Goal: Check status: Check status

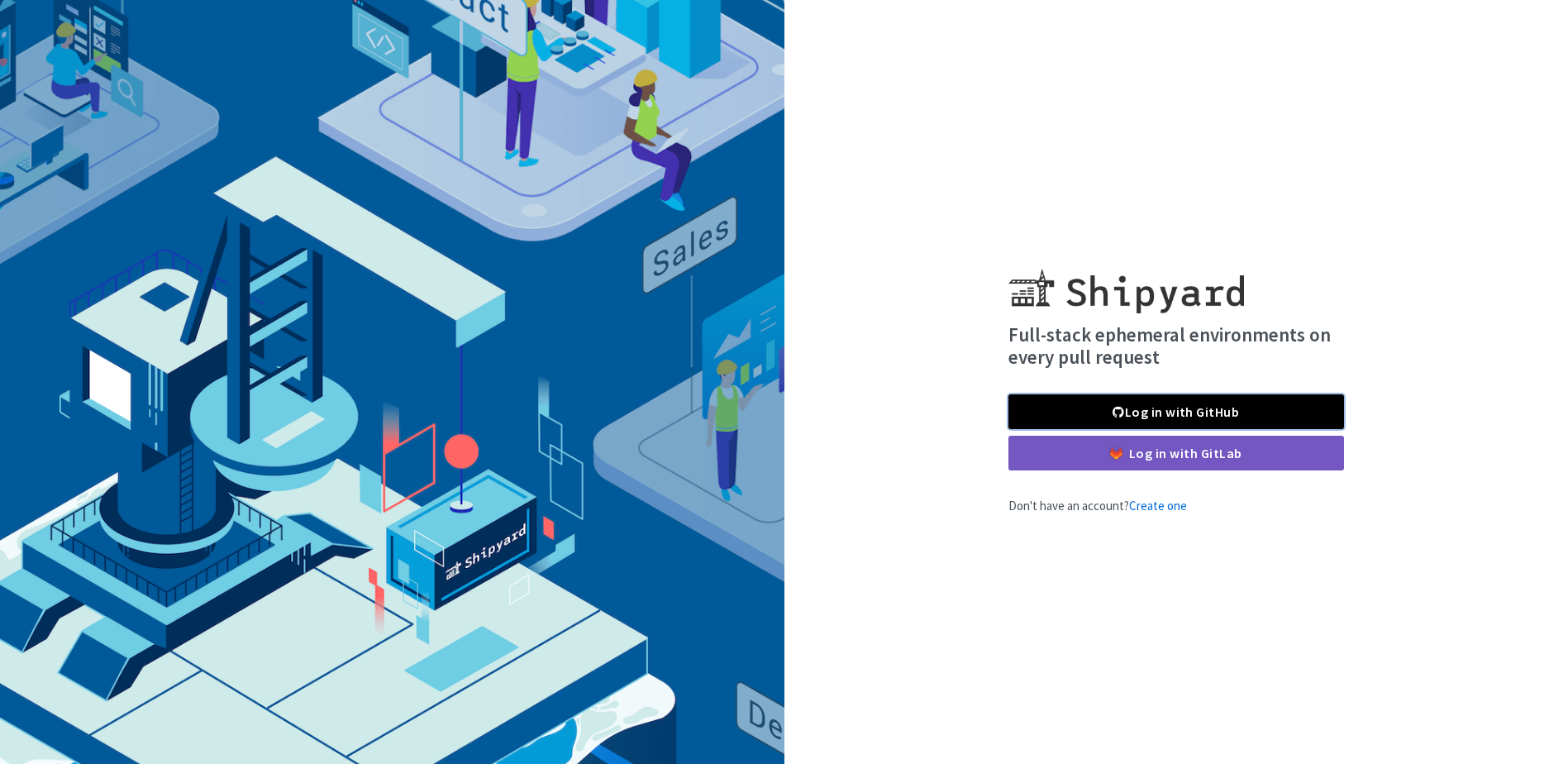
click at [1224, 417] on link "Log in with GitHub" at bounding box center [1176, 412] width 336 height 35
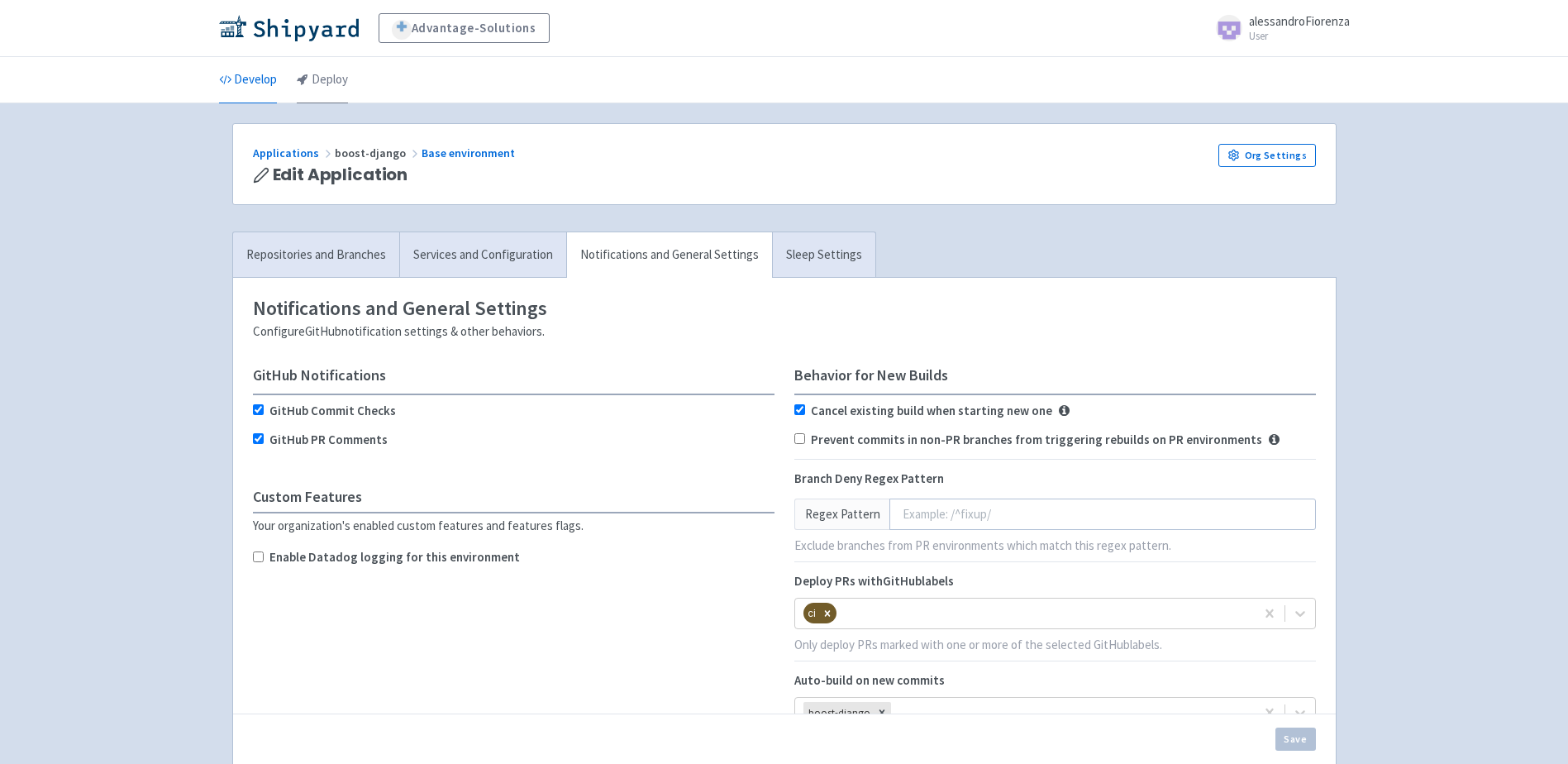
click at [306, 86] on link "Deploy" at bounding box center [323, 80] width 51 height 46
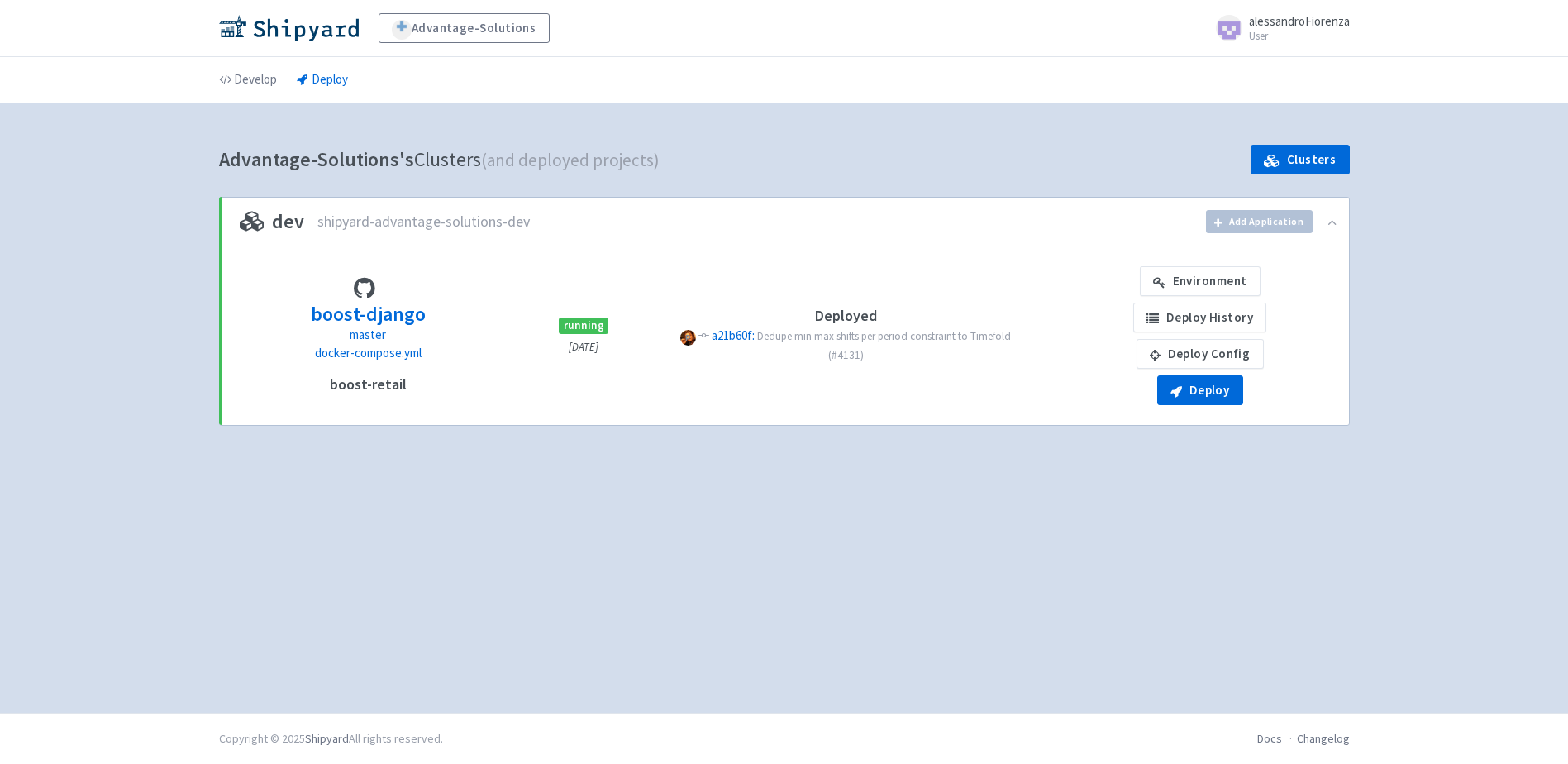
click at [248, 80] on link "Develop" at bounding box center [249, 80] width 58 height 46
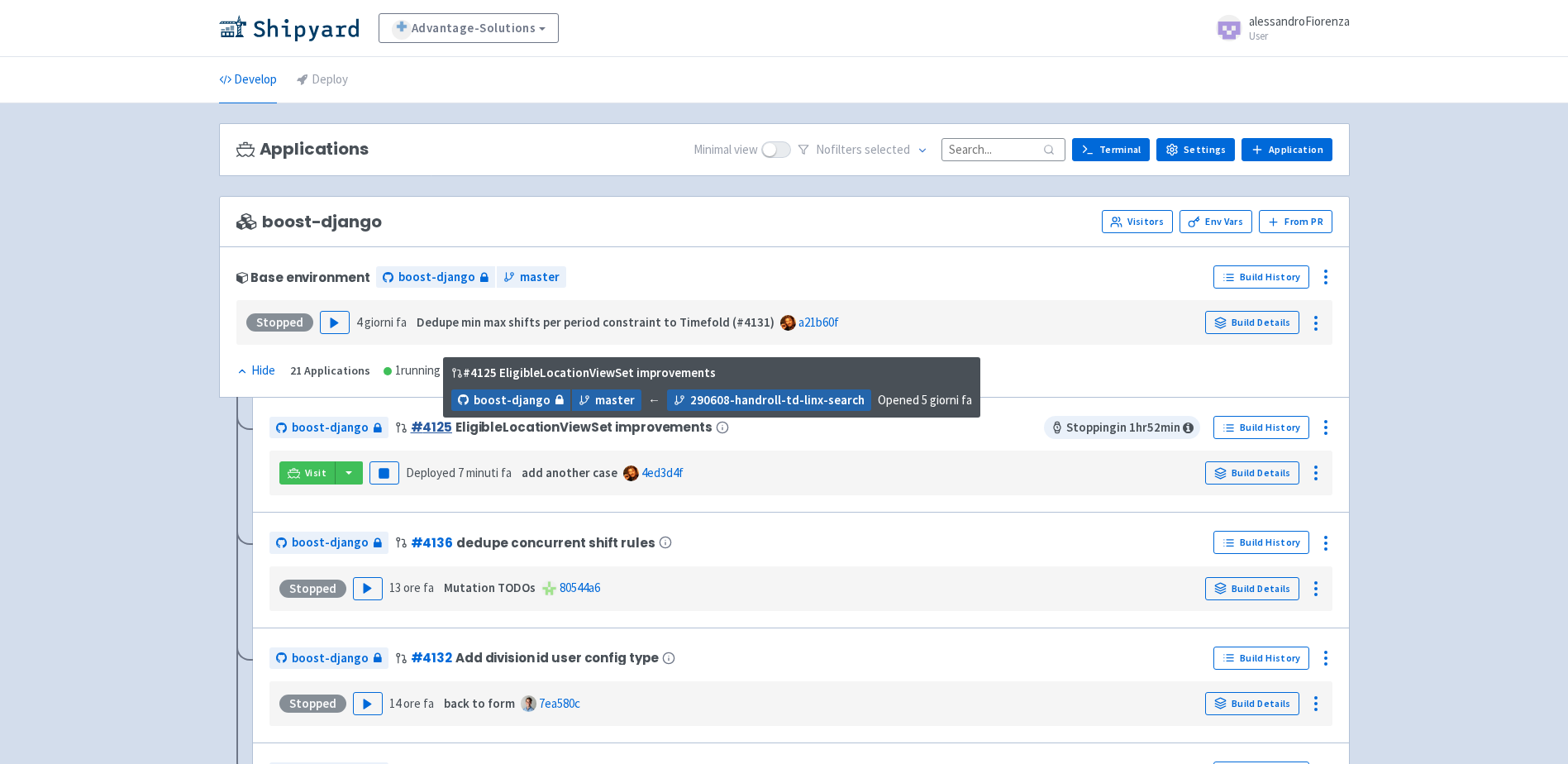
click at [421, 431] on link "# 4125" at bounding box center [431, 427] width 41 height 17
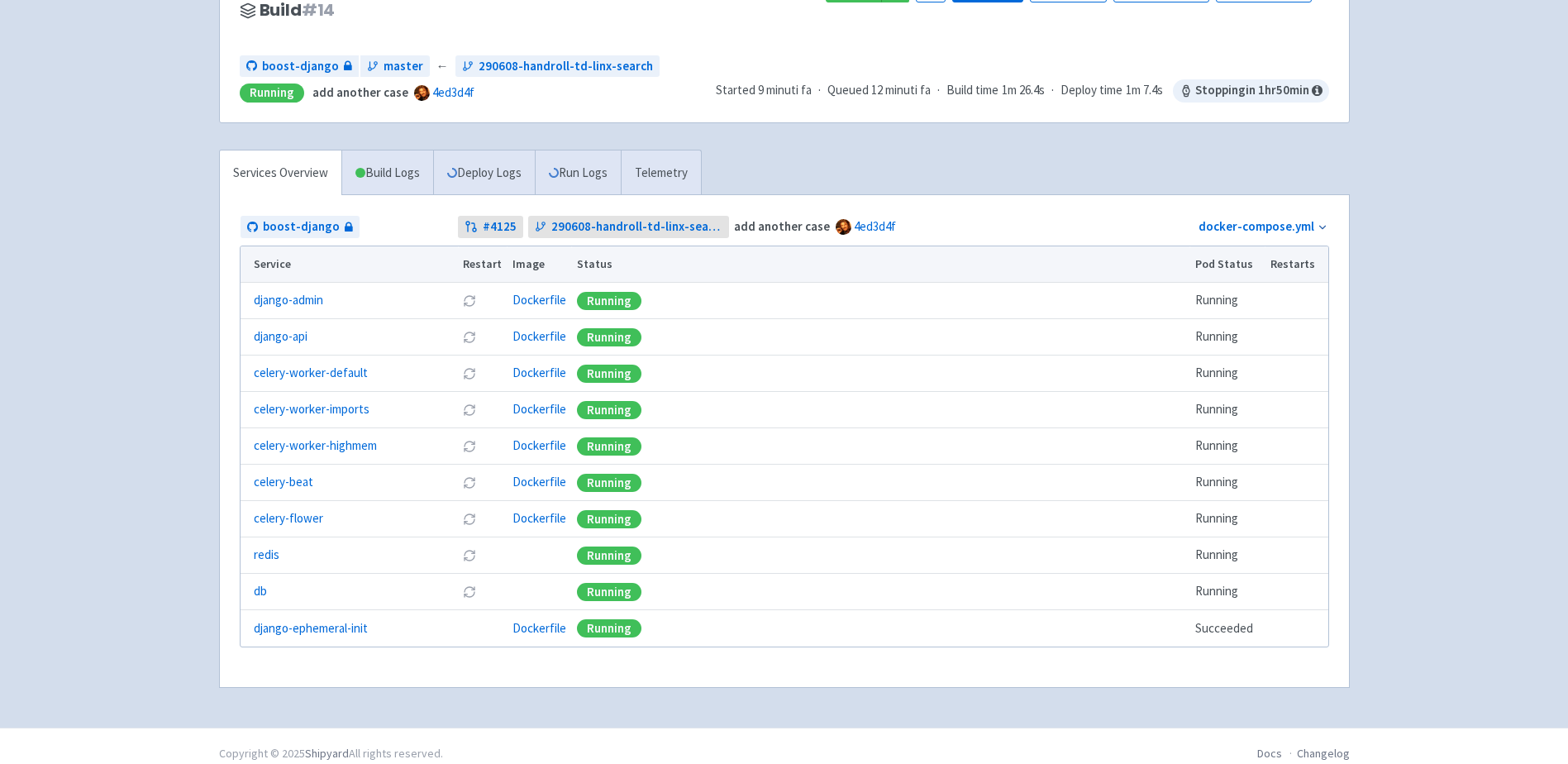
scroll to position [166, 0]
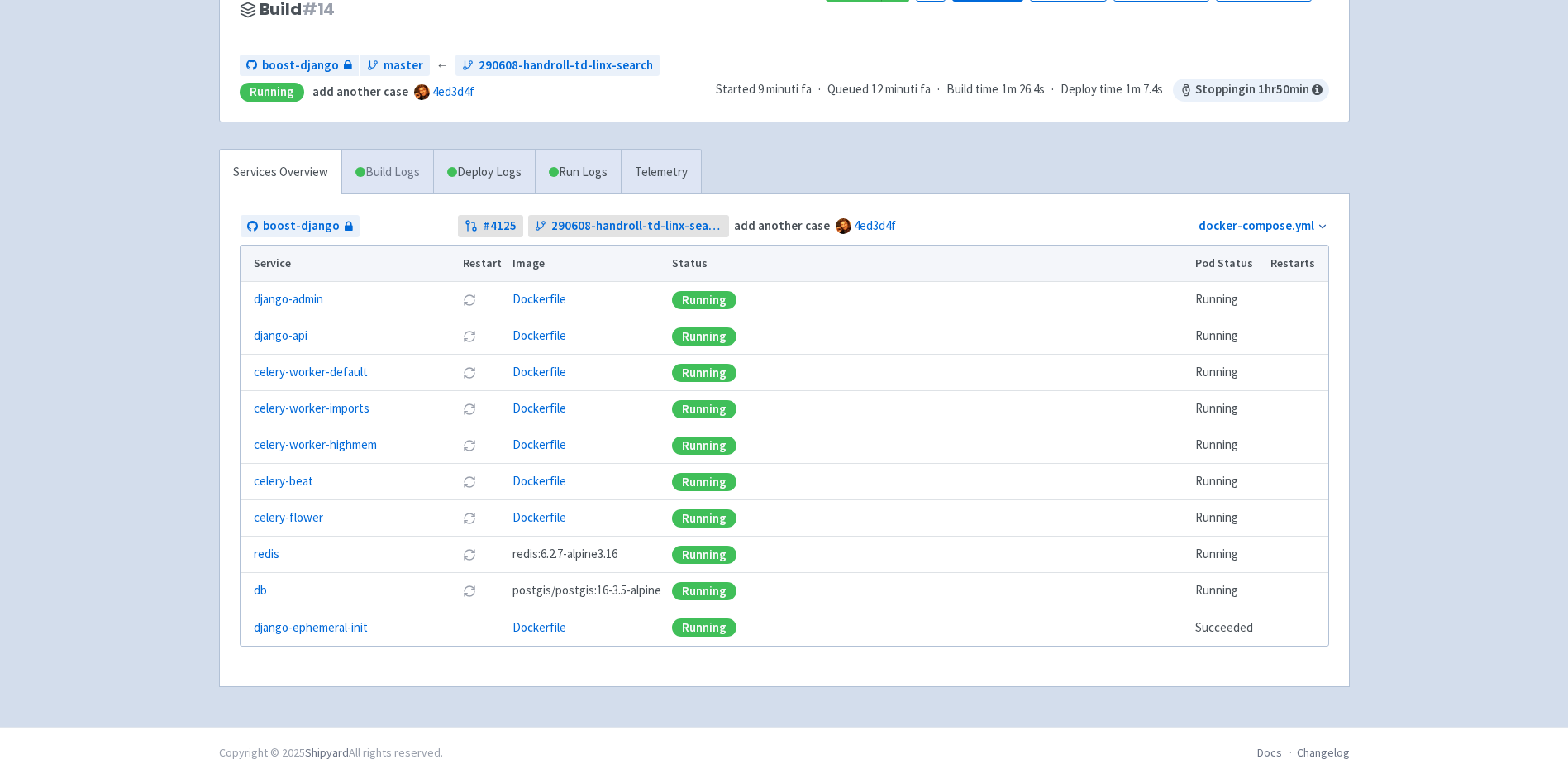
click at [401, 180] on link "Build Logs" at bounding box center [388, 172] width 91 height 45
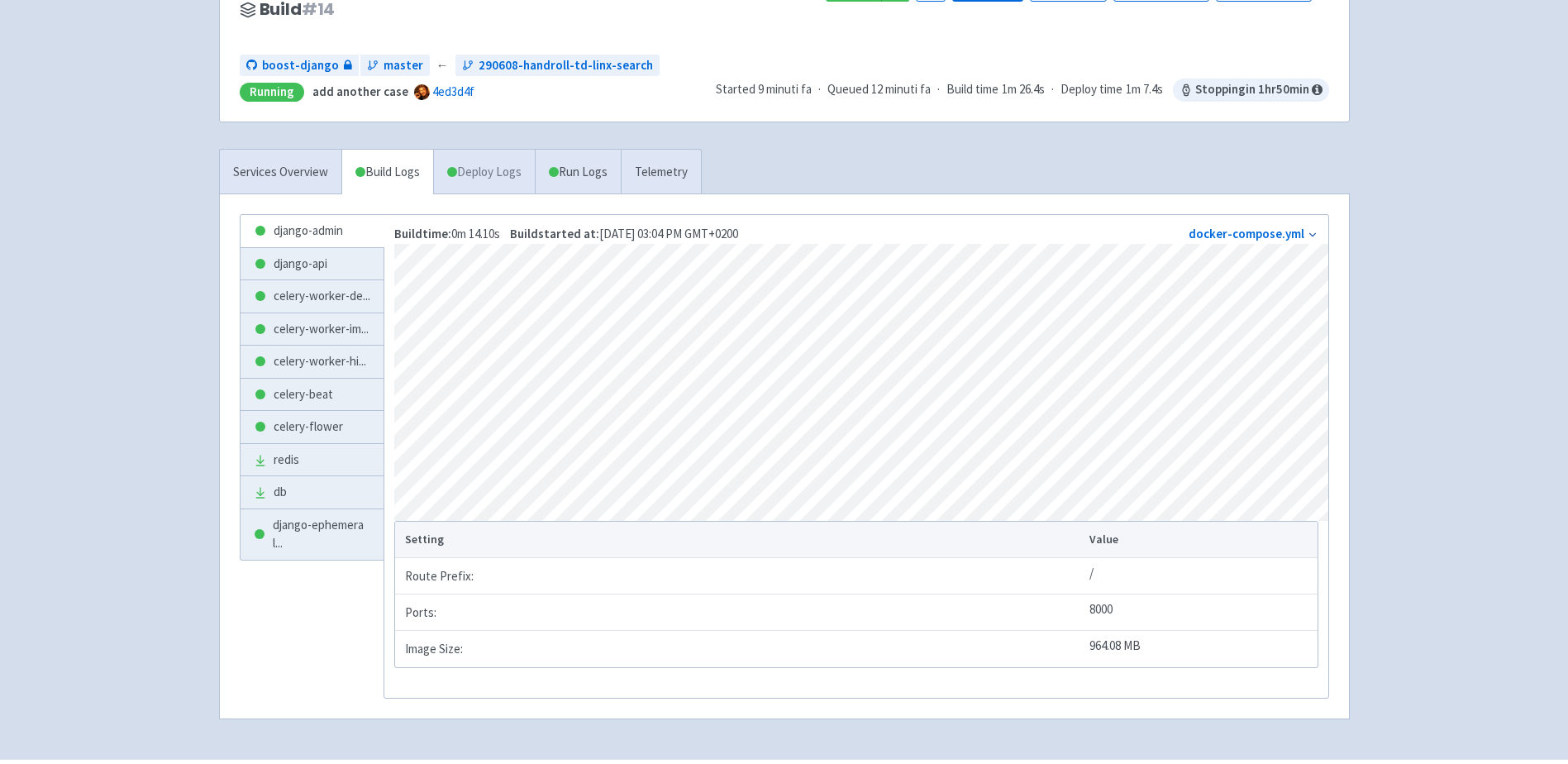
click at [485, 173] on link "Deploy Logs" at bounding box center [483, 172] width 102 height 45
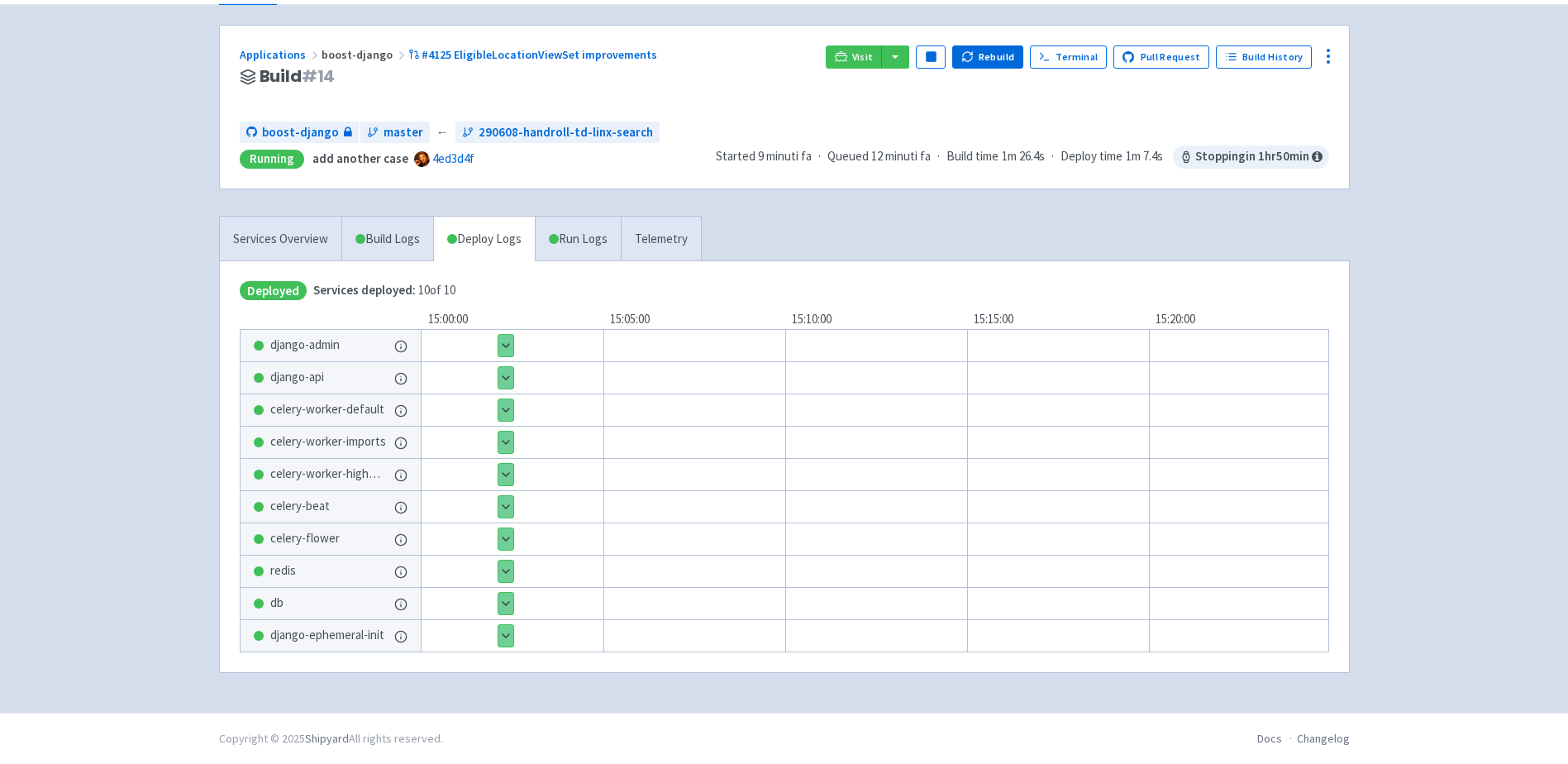
click at [506, 344] on button "Show details" at bounding box center [506, 345] width 15 height 21
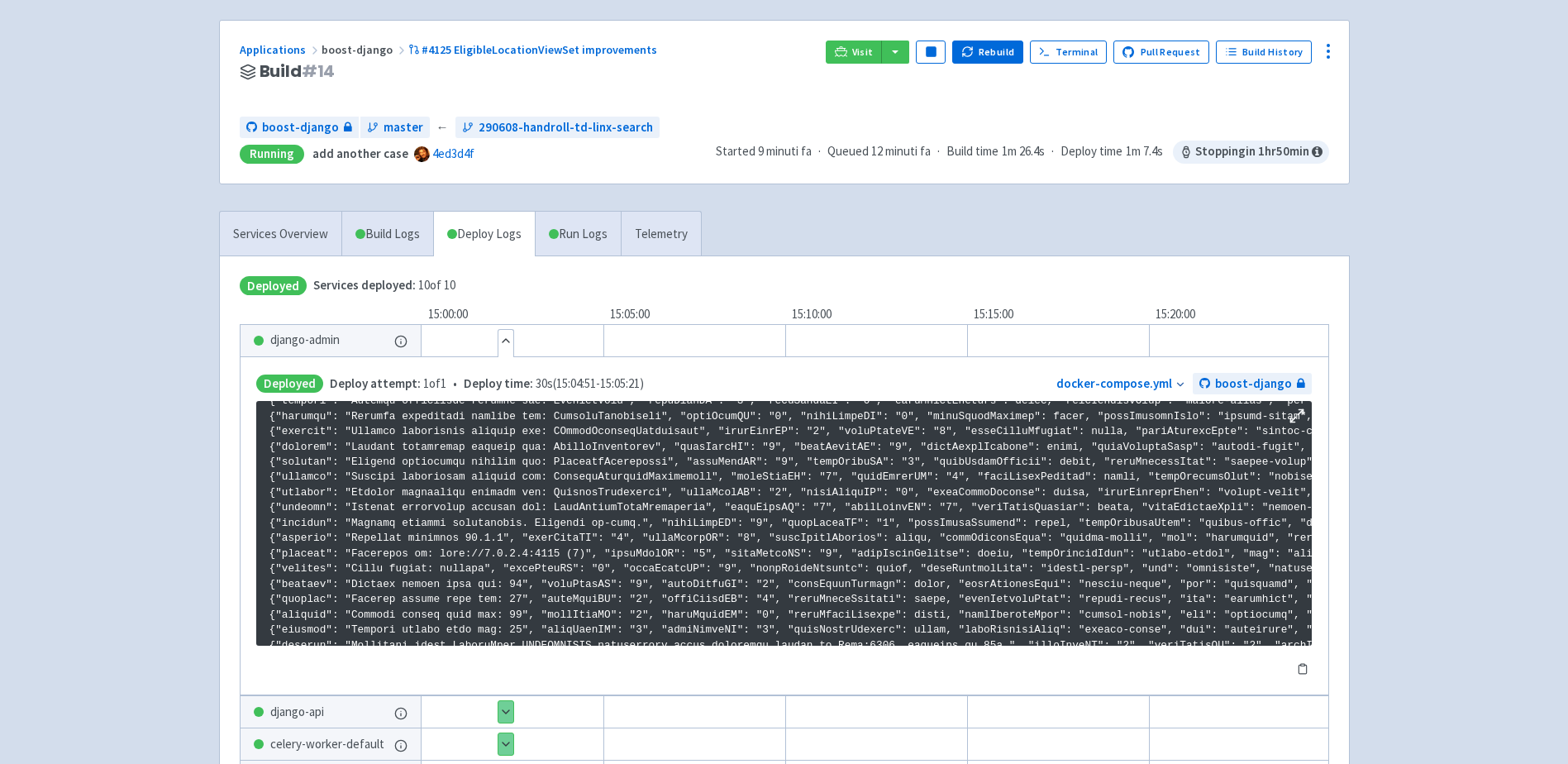
scroll to position [1027, 0]
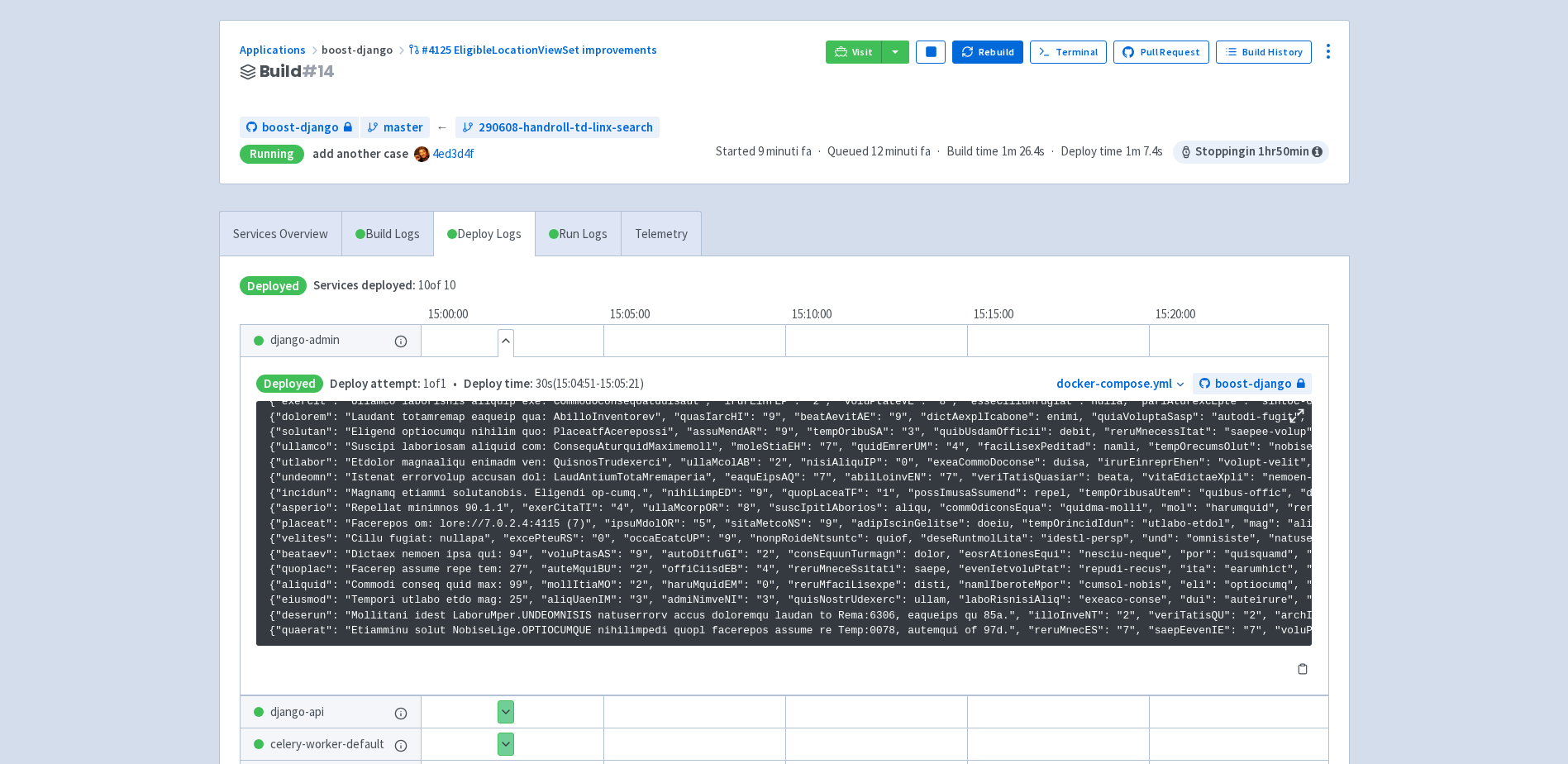
click at [508, 345] on button "Hide details" at bounding box center [506, 340] width 15 height 21
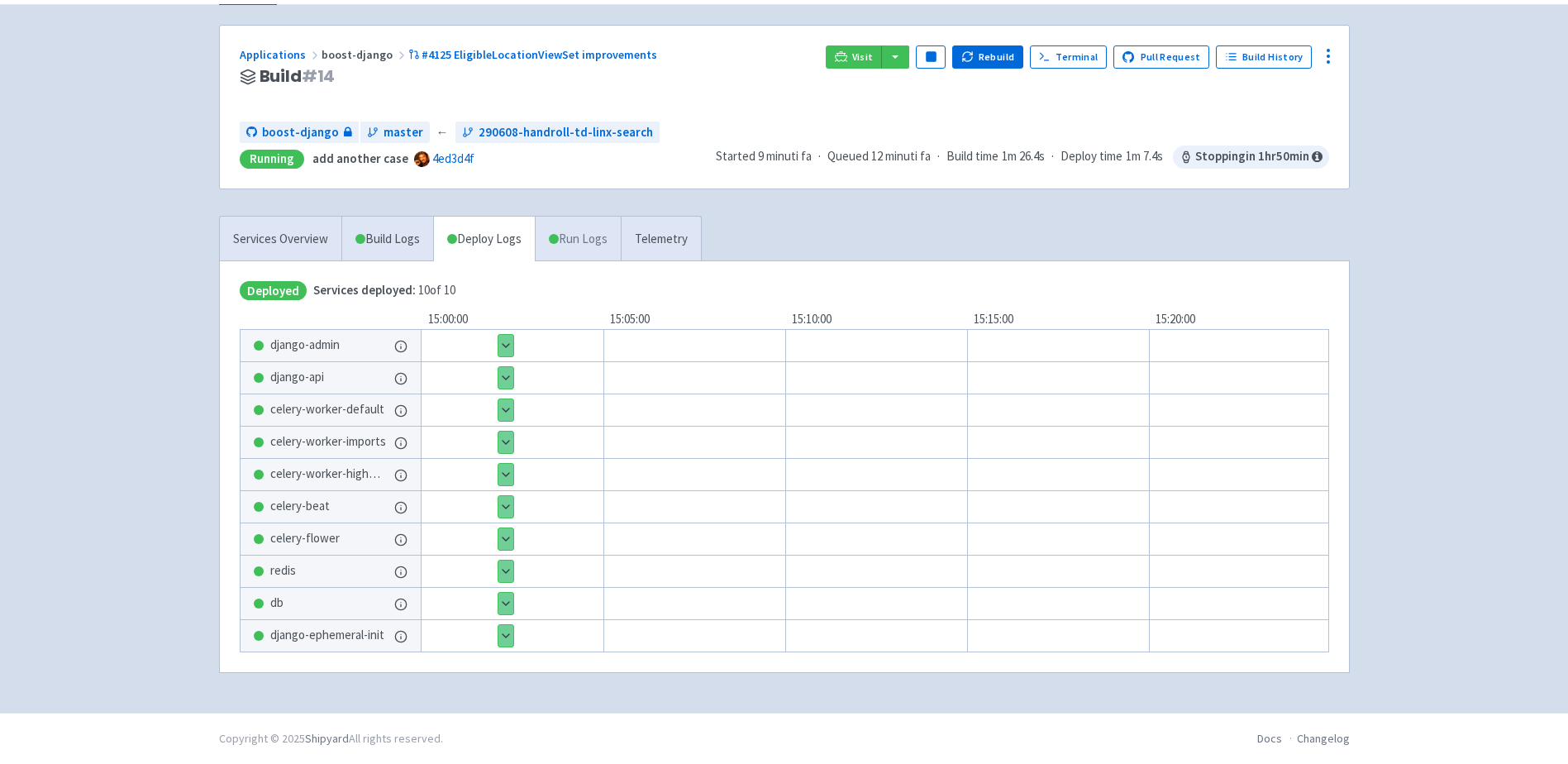
click at [590, 228] on link "Run Logs" at bounding box center [577, 239] width 86 height 45
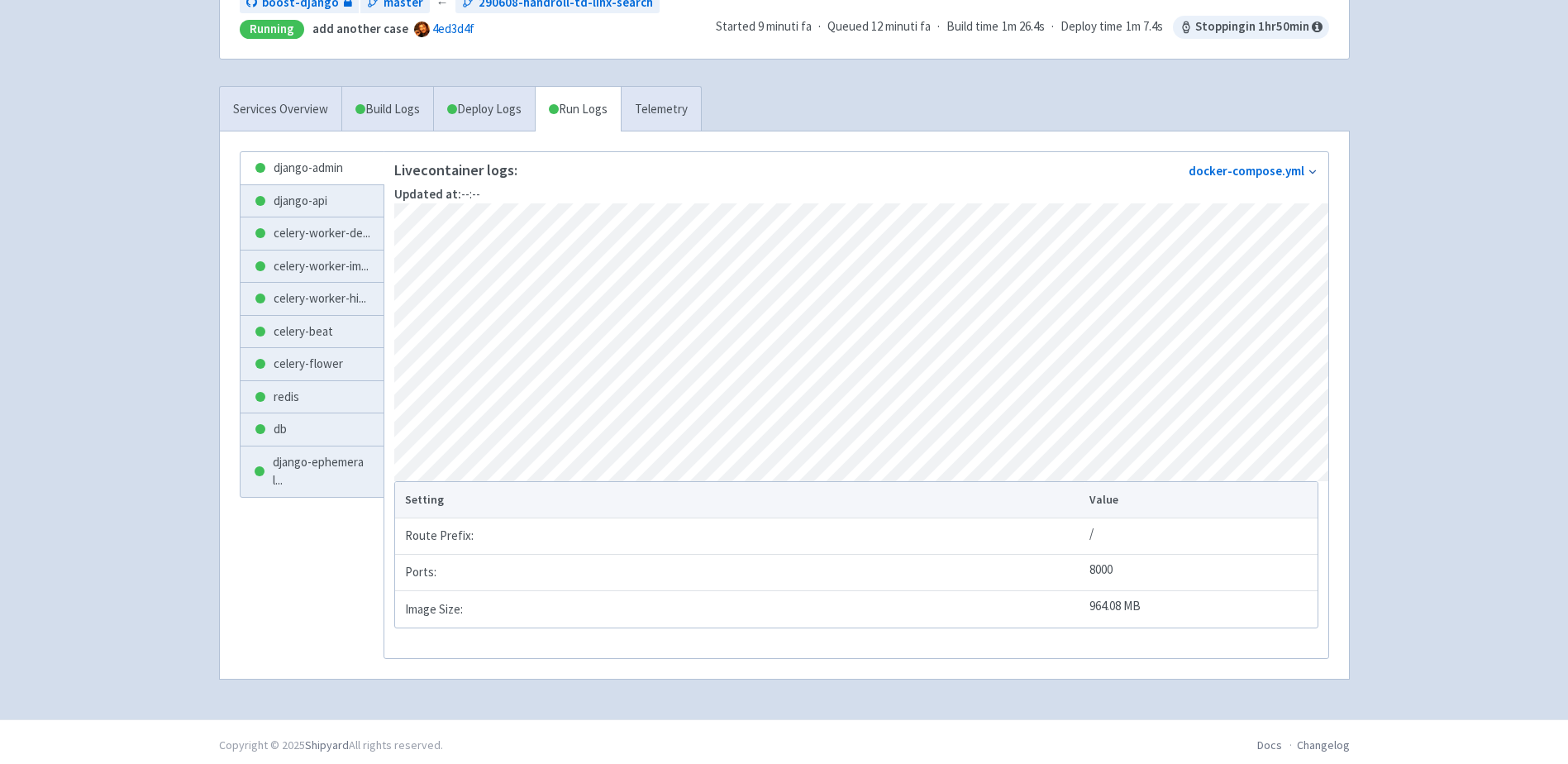
scroll to position [242, 0]
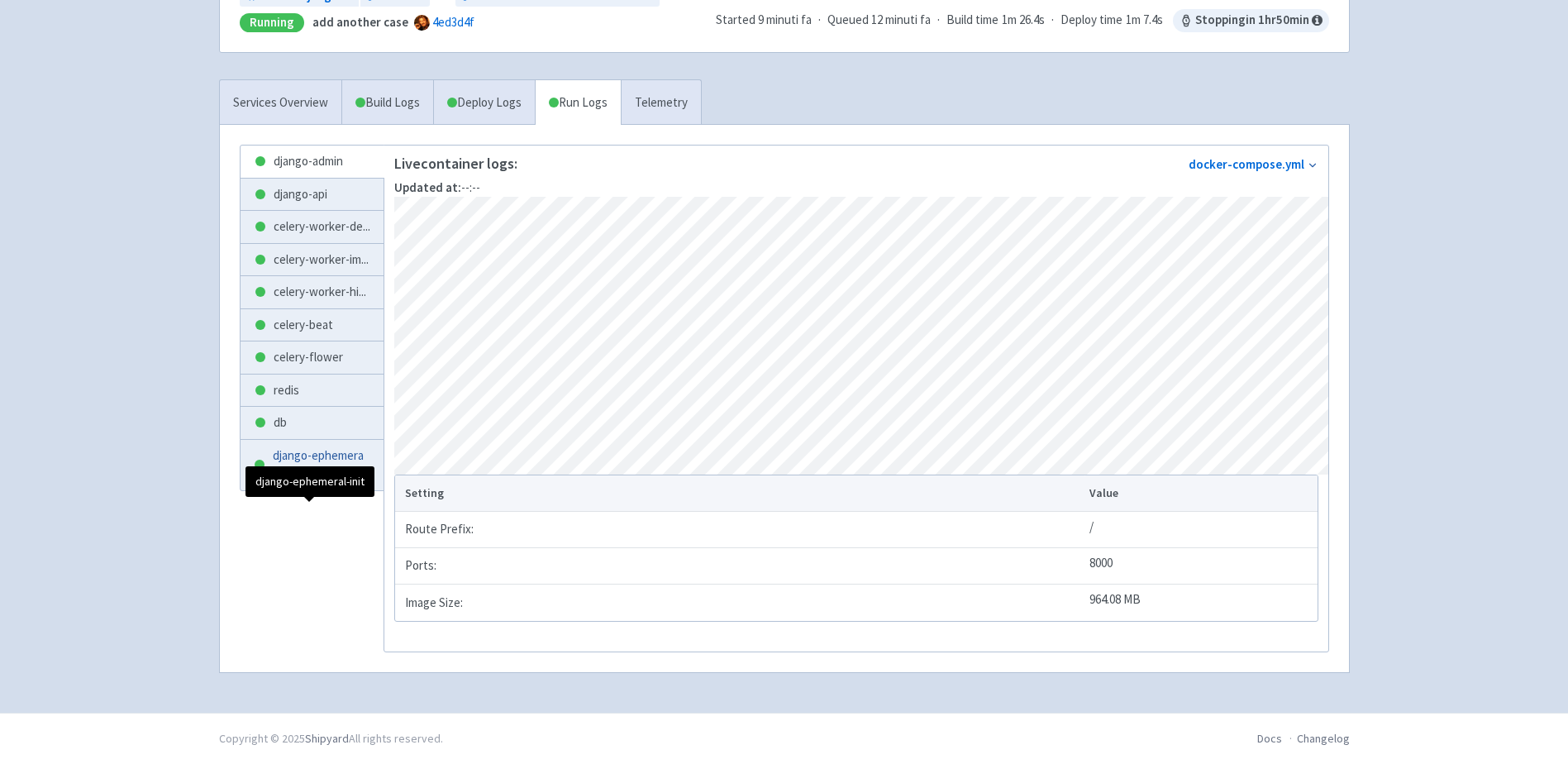
click at [290, 484] on span "django-ephemeral ..." at bounding box center [321, 466] width 97 height 38
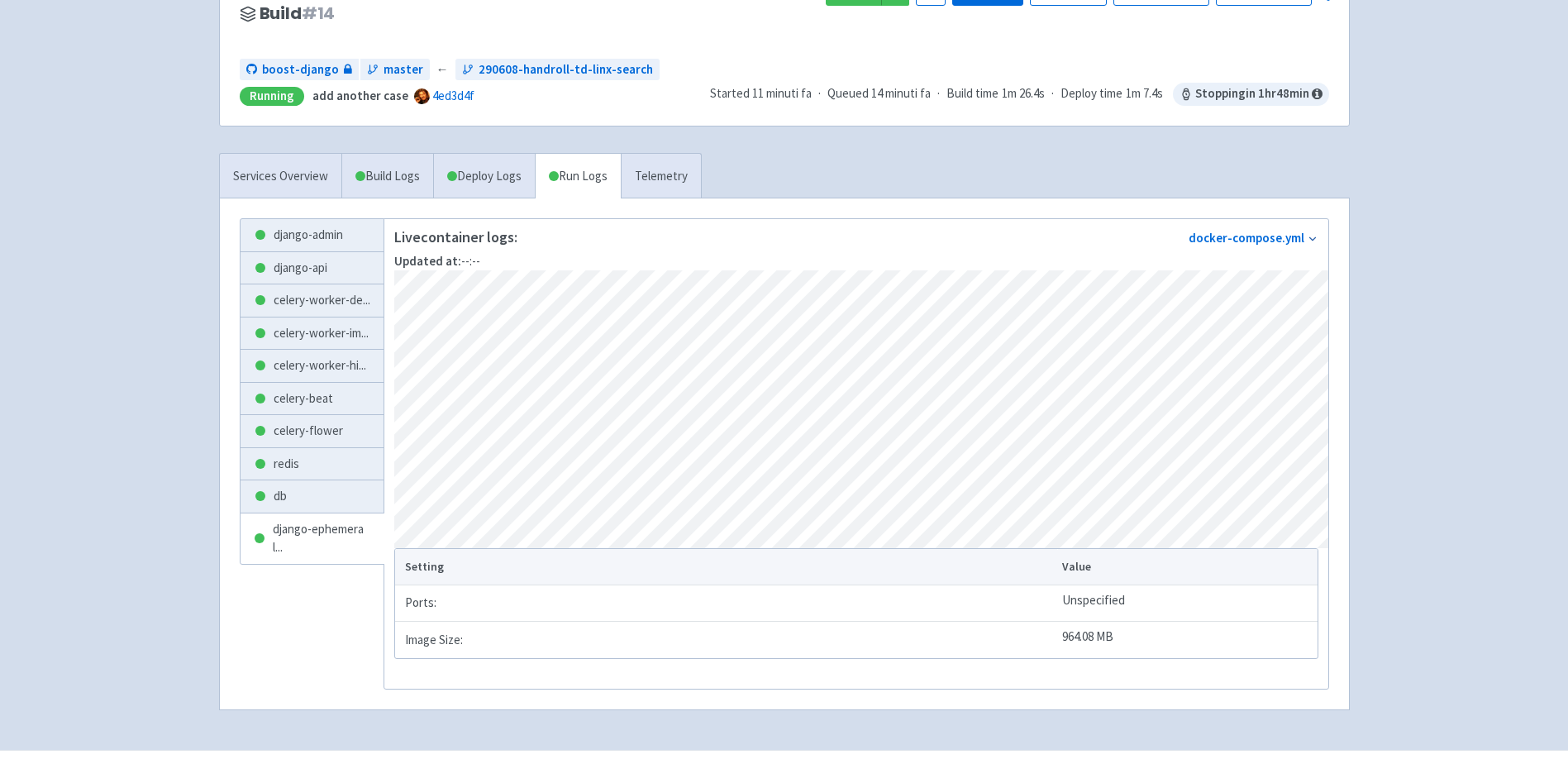
scroll to position [166, 0]
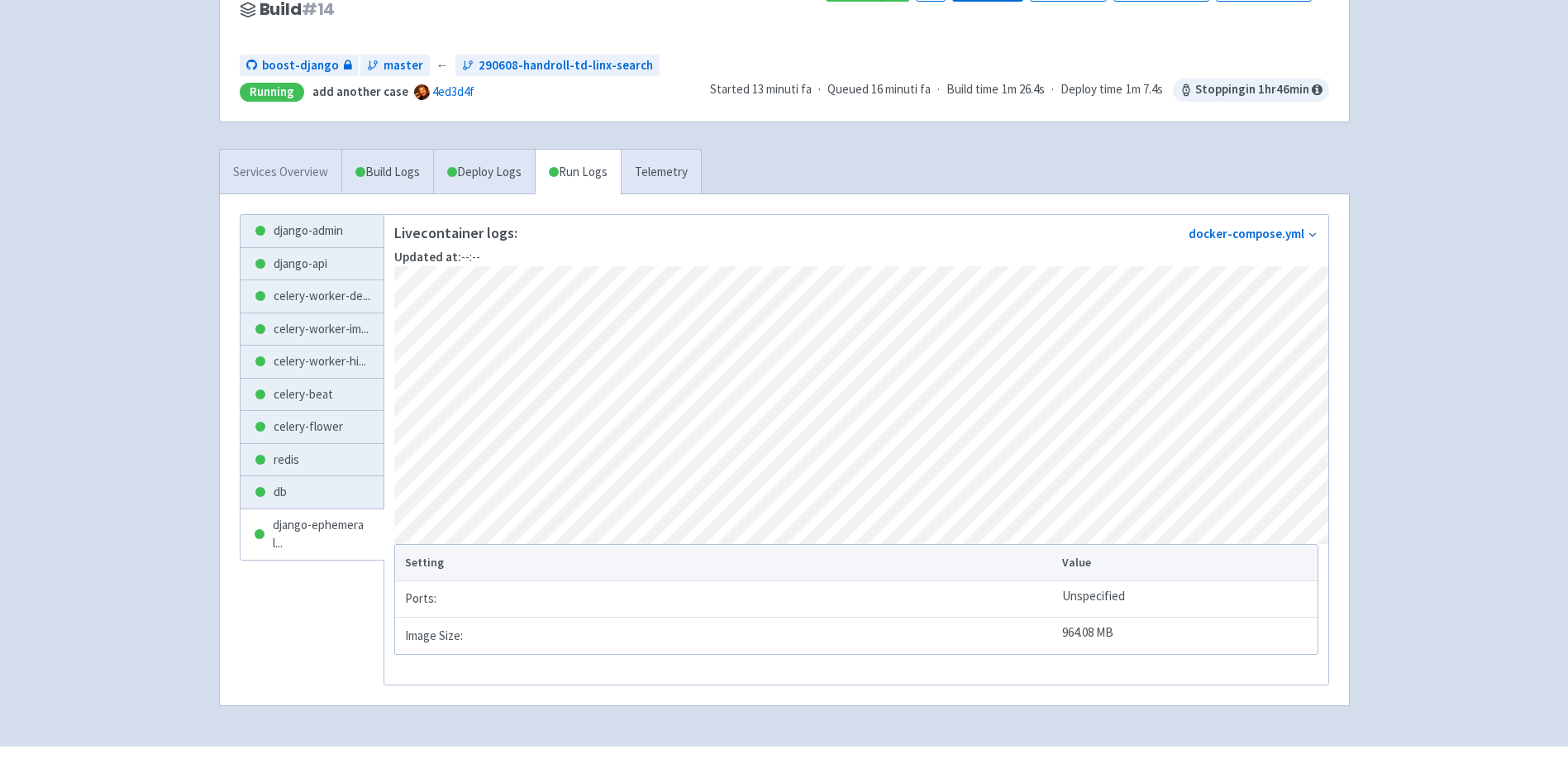
click at [249, 163] on link "Services Overview" at bounding box center [280, 172] width 121 height 45
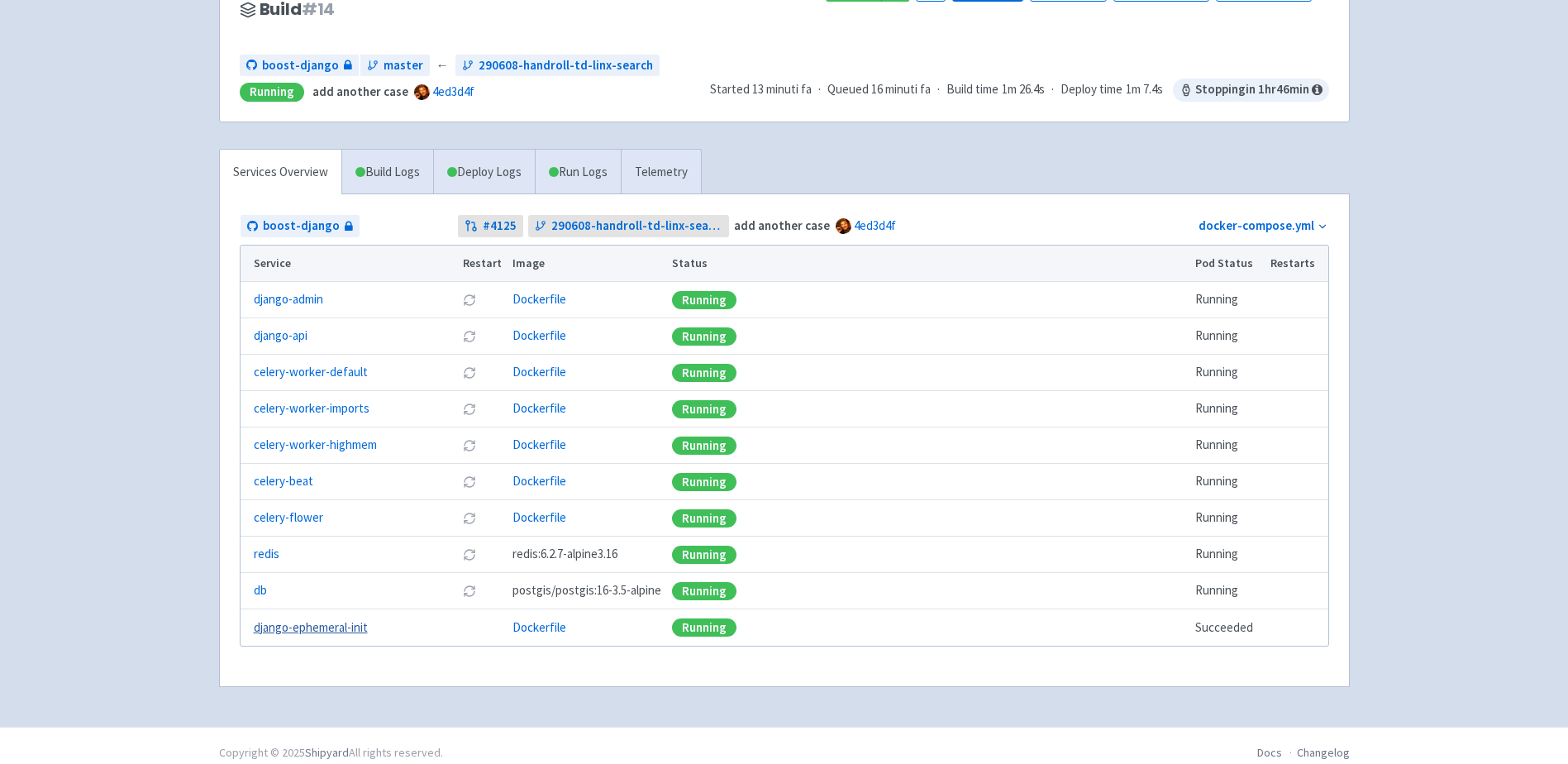
click at [340, 622] on link "django-ephemeral-init" at bounding box center [311, 628] width 114 height 19
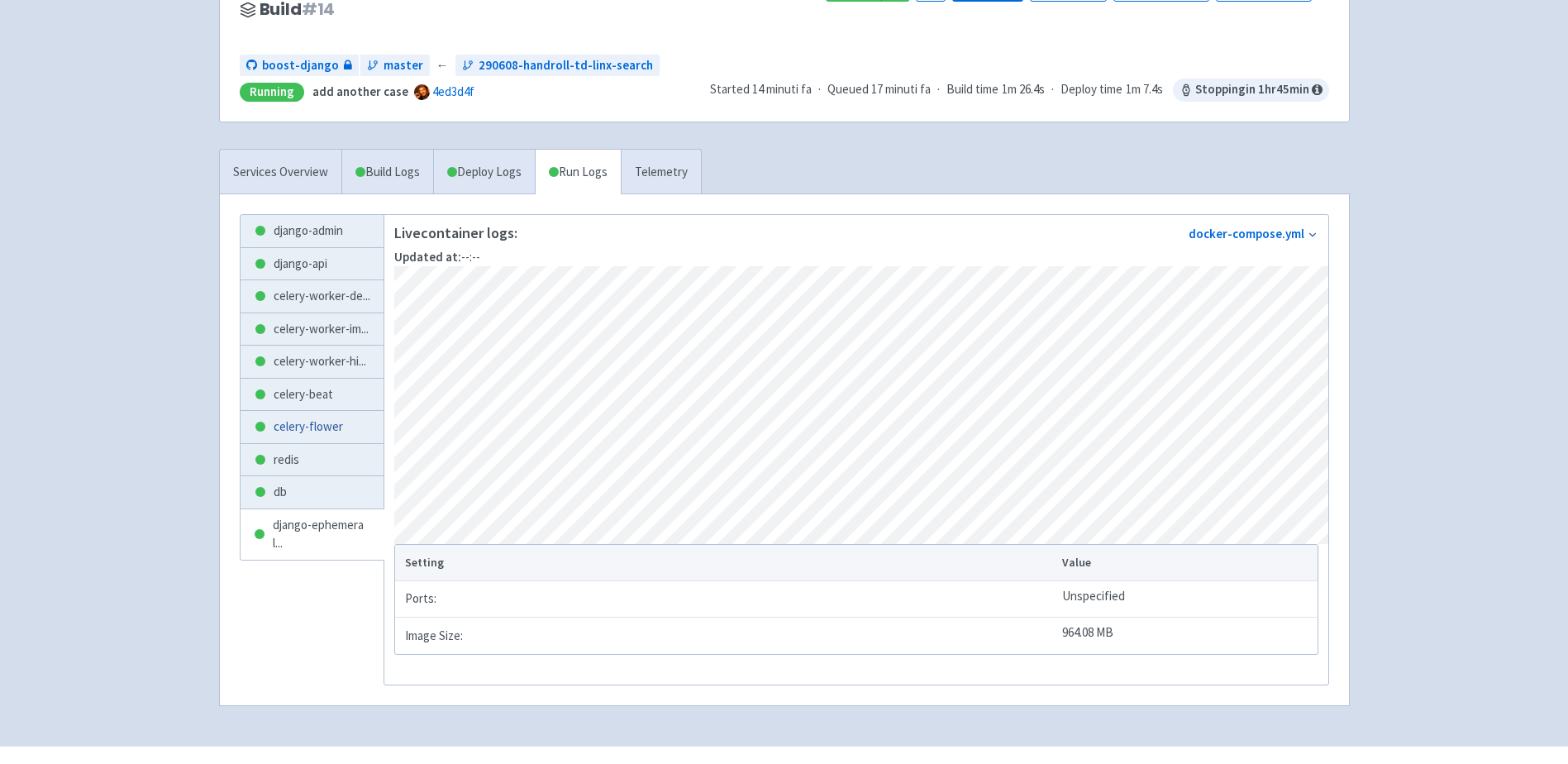
scroll to position [205, 0]
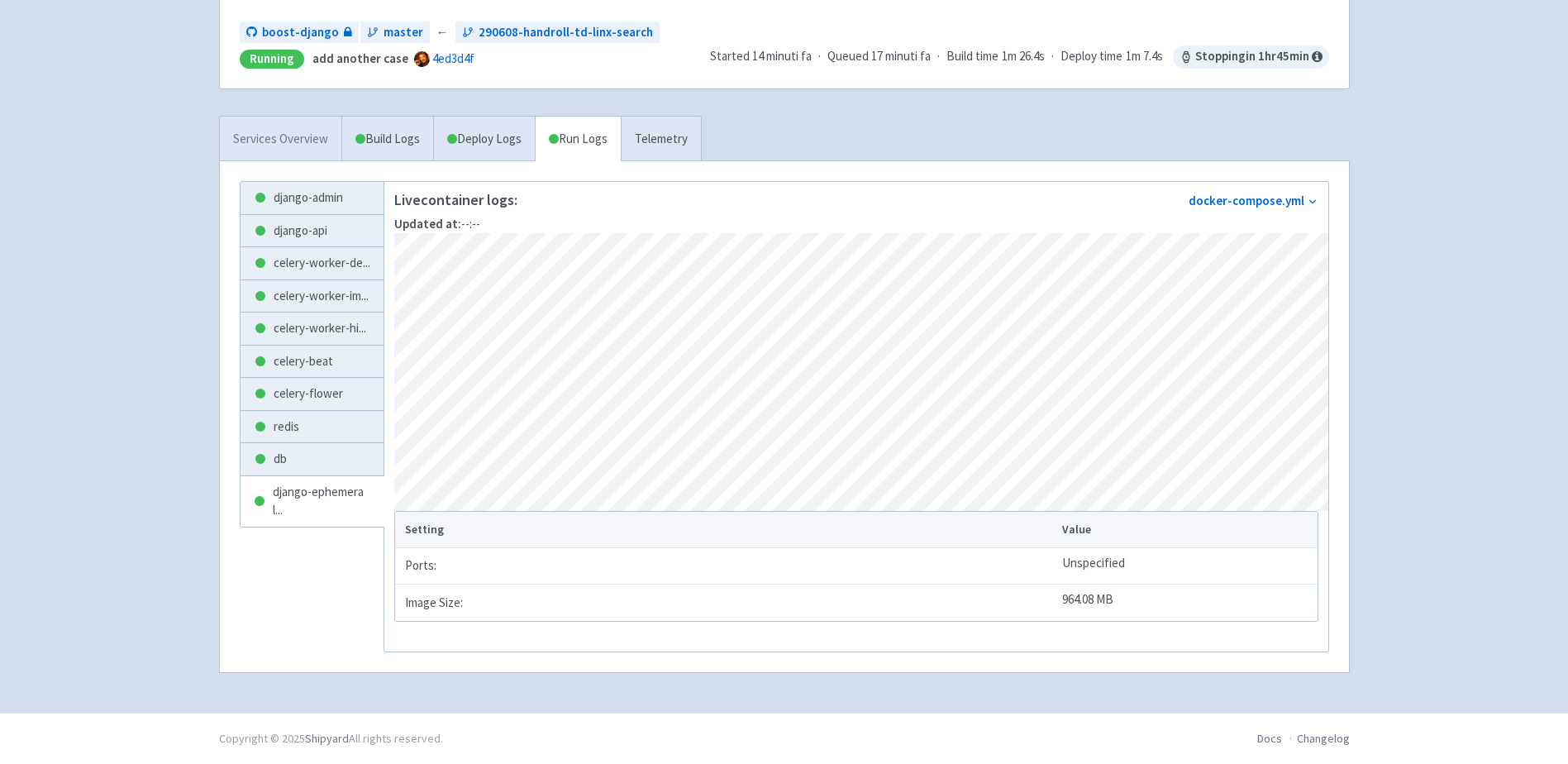
click at [282, 132] on link "Services Overview" at bounding box center [280, 138] width 121 height 45
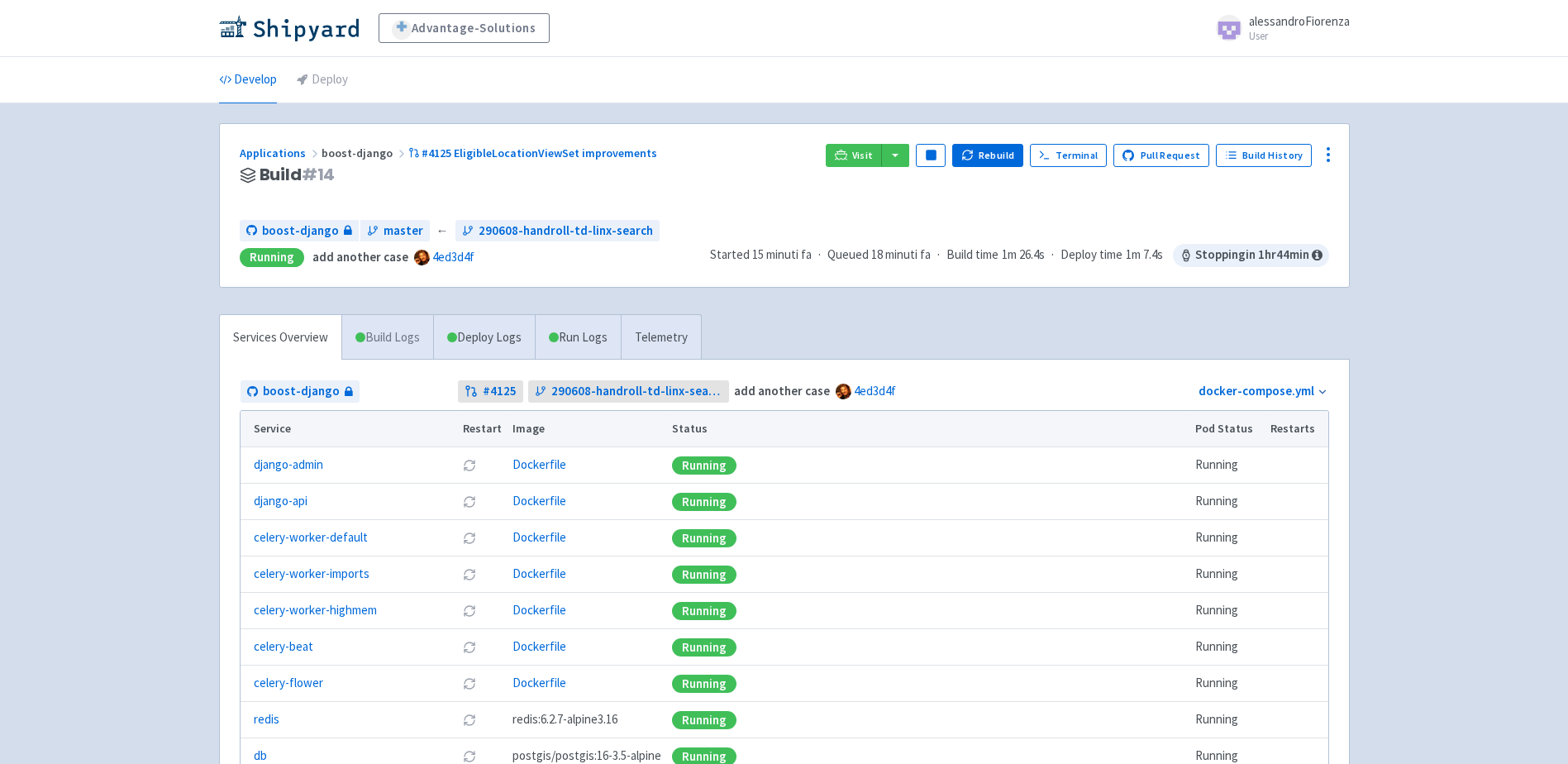
click at [405, 339] on link "Build Logs" at bounding box center [388, 338] width 91 height 45
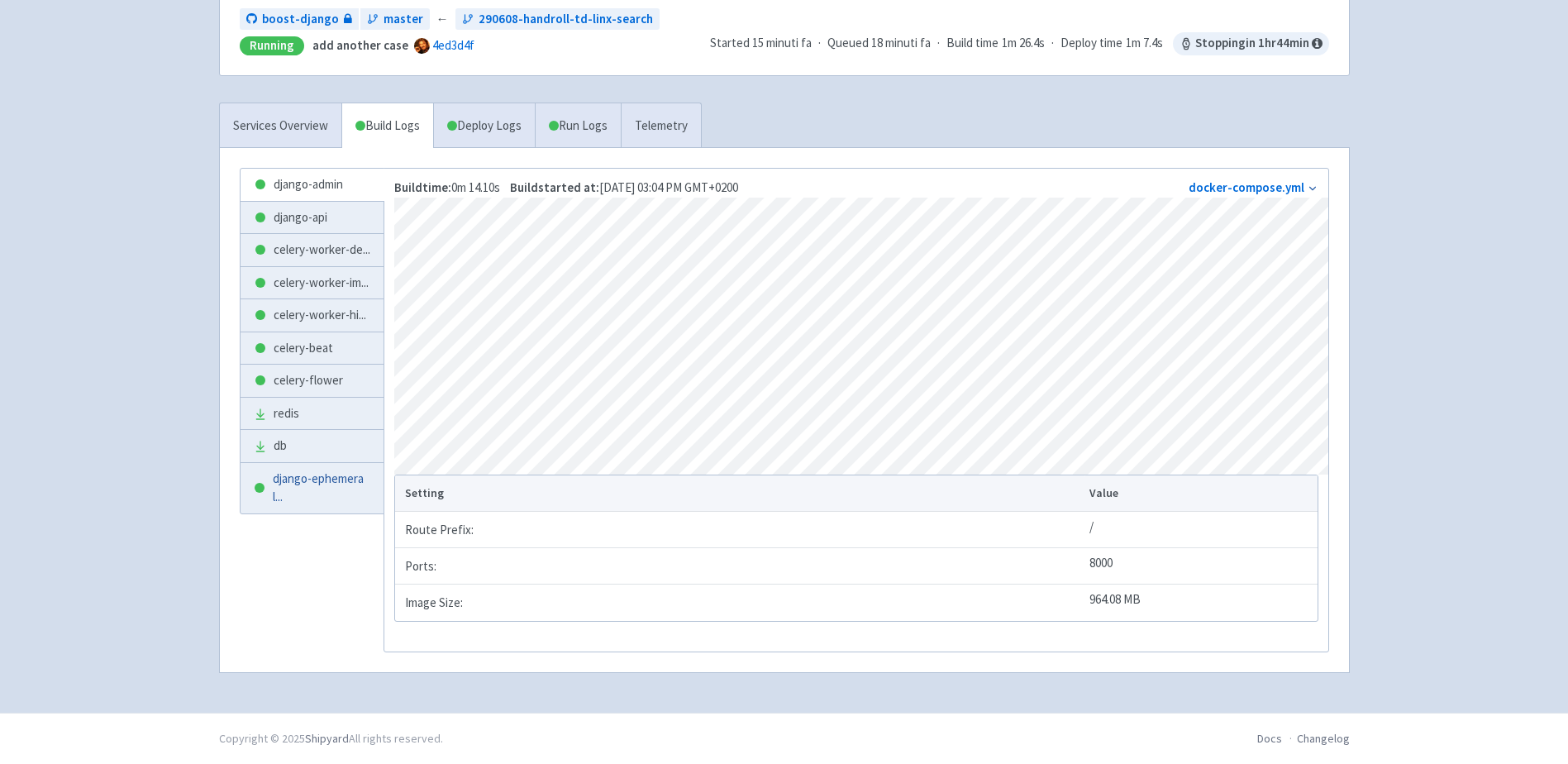
click at [272, 507] on span "django-ephemeral ..." at bounding box center [321, 489] width 97 height 38
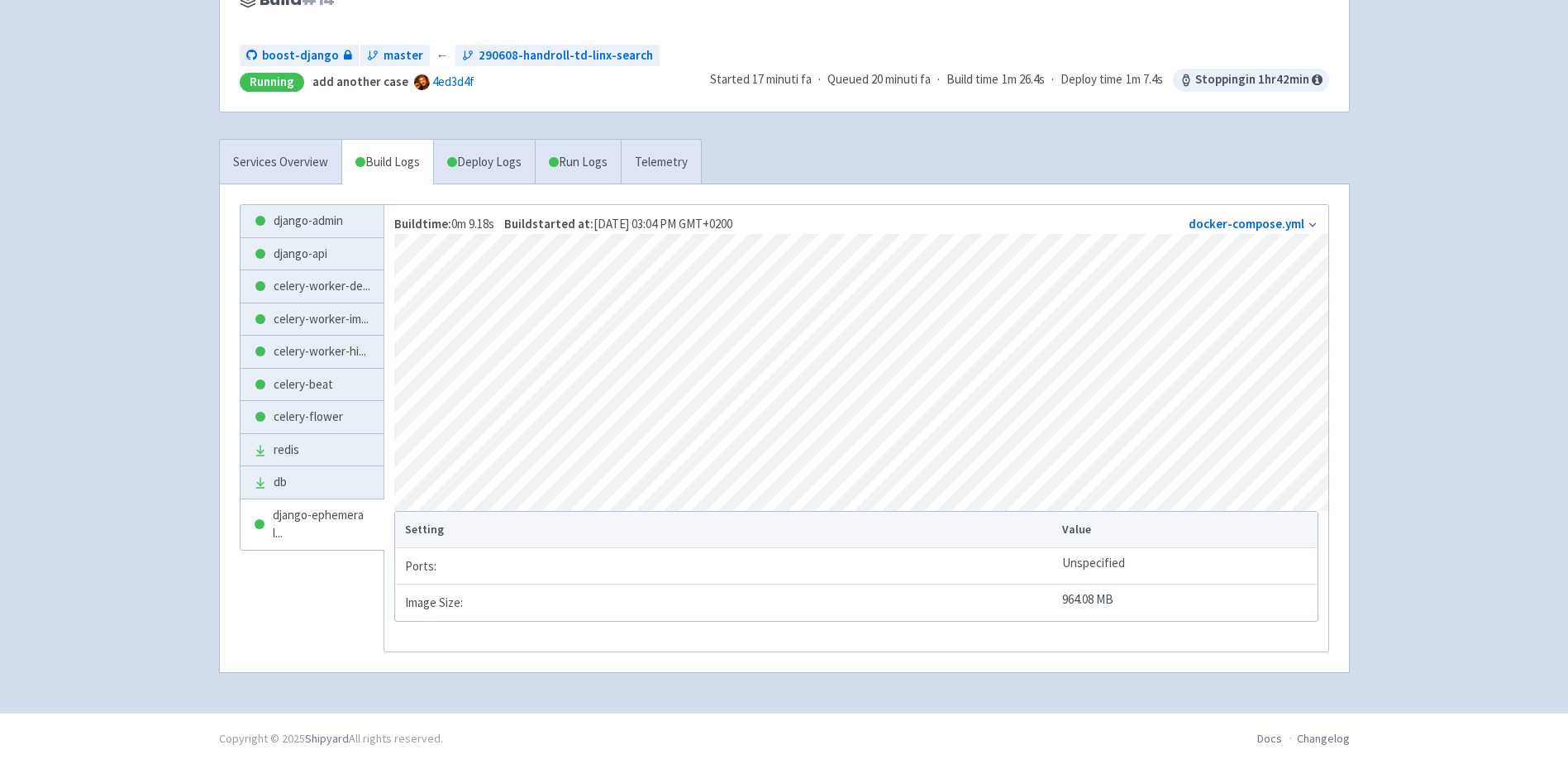
scroll to position [179, 0]
